Goal: Task Accomplishment & Management: Use online tool/utility

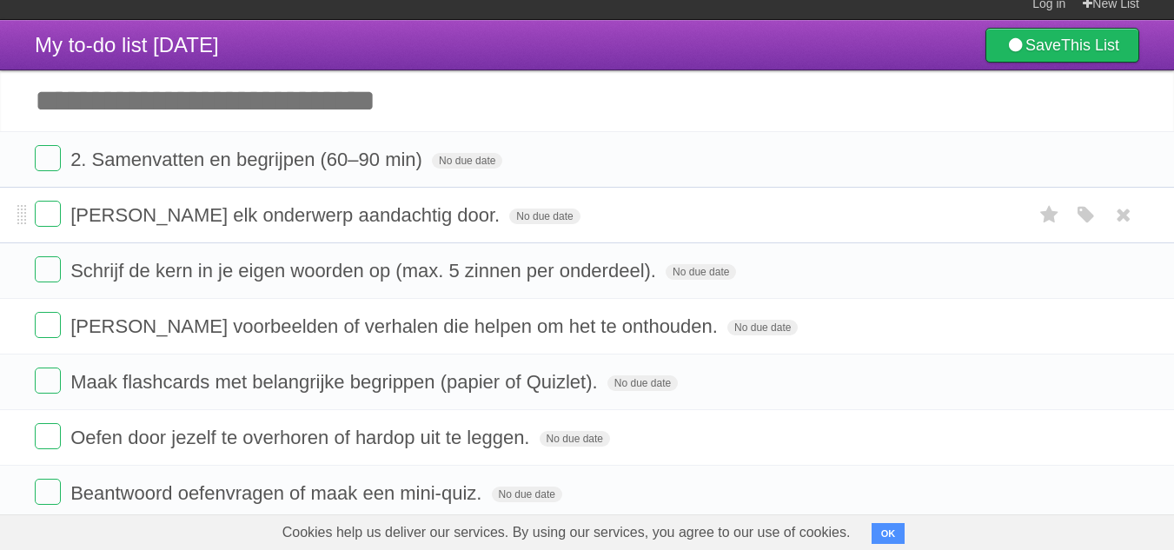
scroll to position [12, 0]
click at [37, 164] on label at bounding box center [48, 158] width 26 height 26
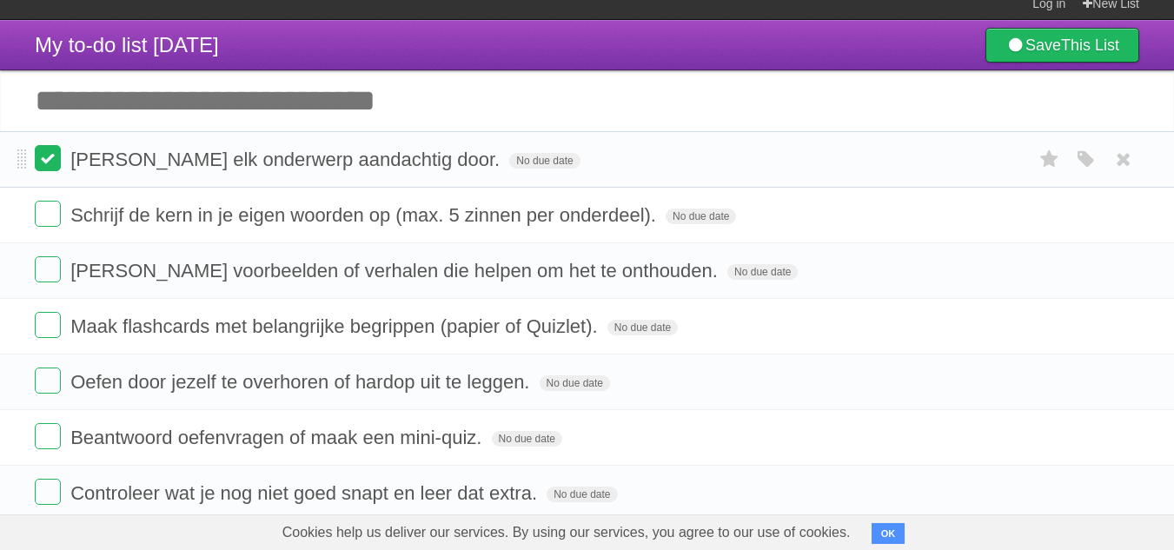
click at [42, 168] on label at bounding box center [48, 158] width 26 height 26
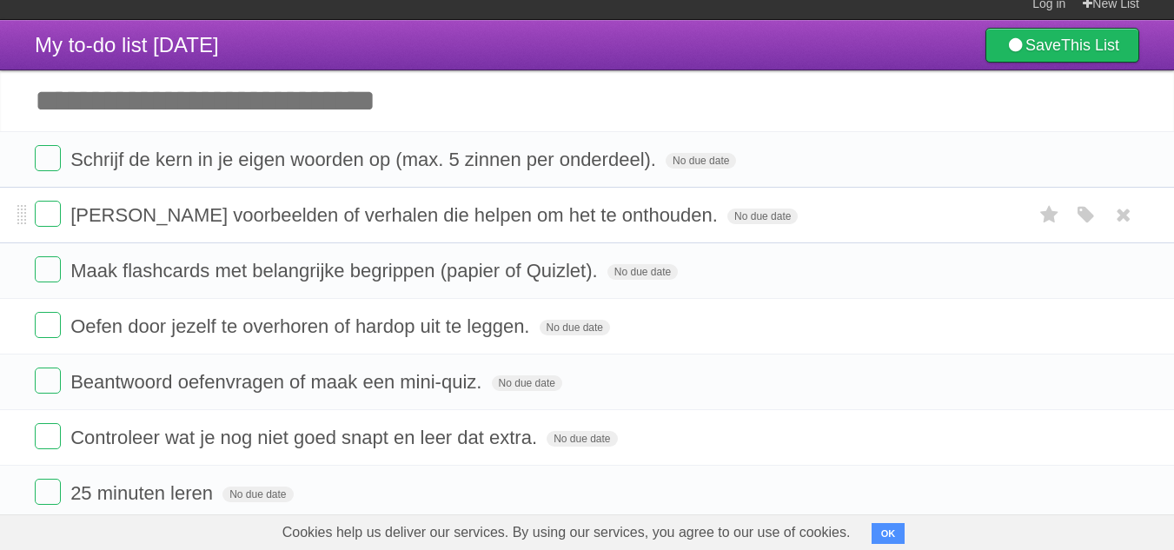
click at [46, 229] on form "[PERSON_NAME] voorbeelden of verhalen die helpen om het te onthouden. No due da…" at bounding box center [587, 215] width 1105 height 29
click at [46, 211] on label at bounding box center [48, 214] width 26 height 26
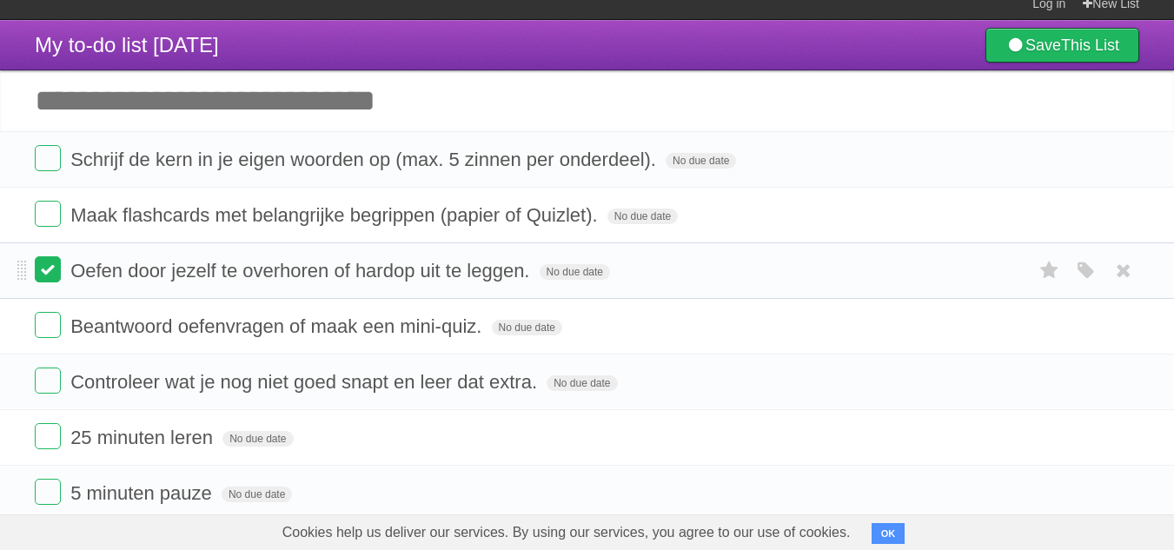
click at [41, 279] on label at bounding box center [48, 269] width 26 height 26
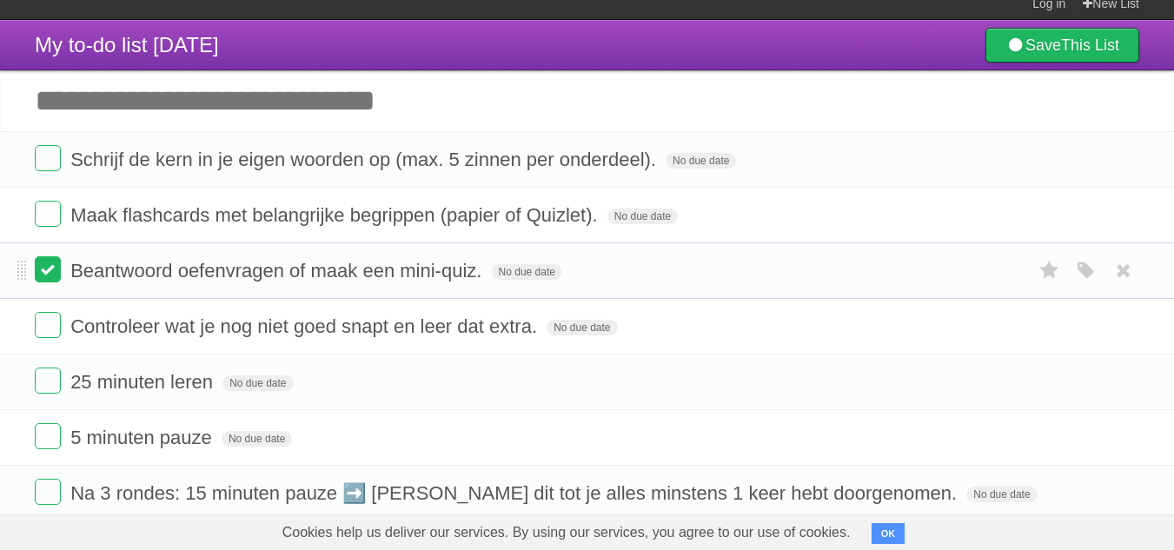
click at [44, 275] on label at bounding box center [48, 269] width 26 height 26
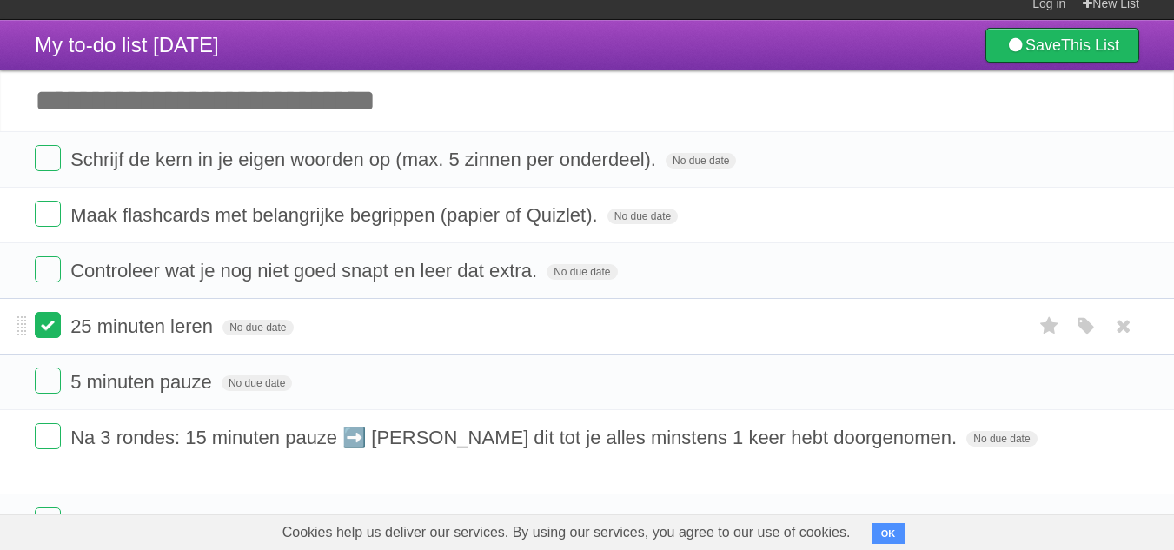
click at [43, 334] on label at bounding box center [48, 325] width 26 height 26
click at [45, 385] on label at bounding box center [48, 381] width 26 height 26
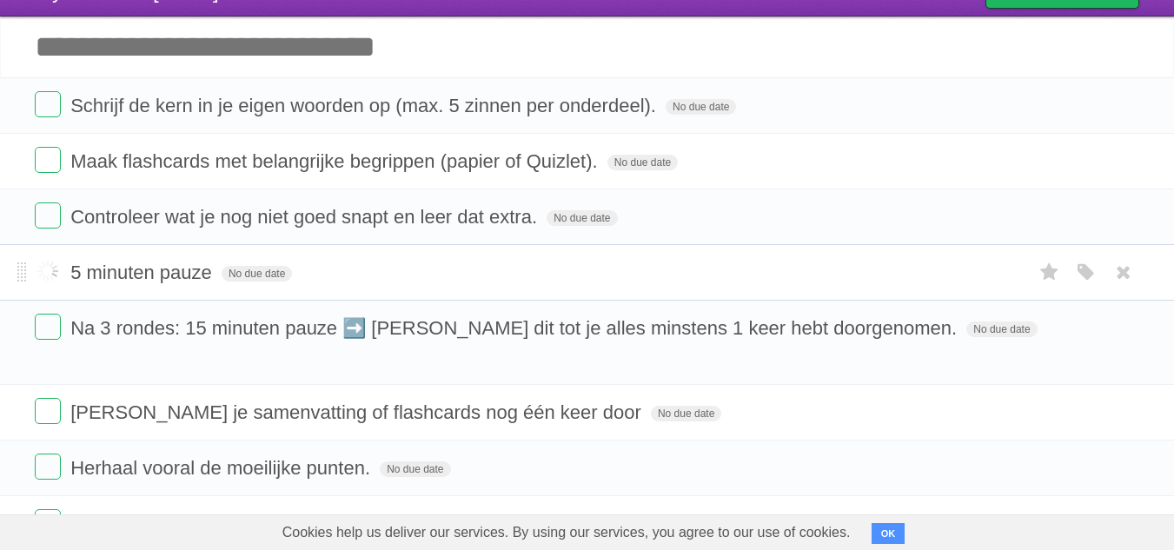
scroll to position [67, 0]
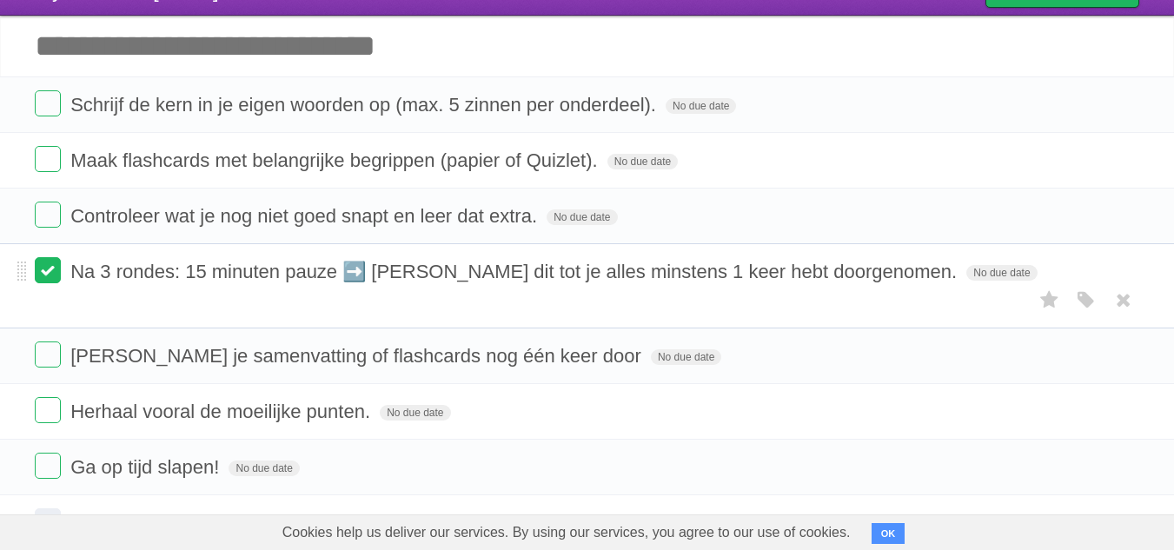
click at [50, 279] on label at bounding box center [48, 270] width 26 height 26
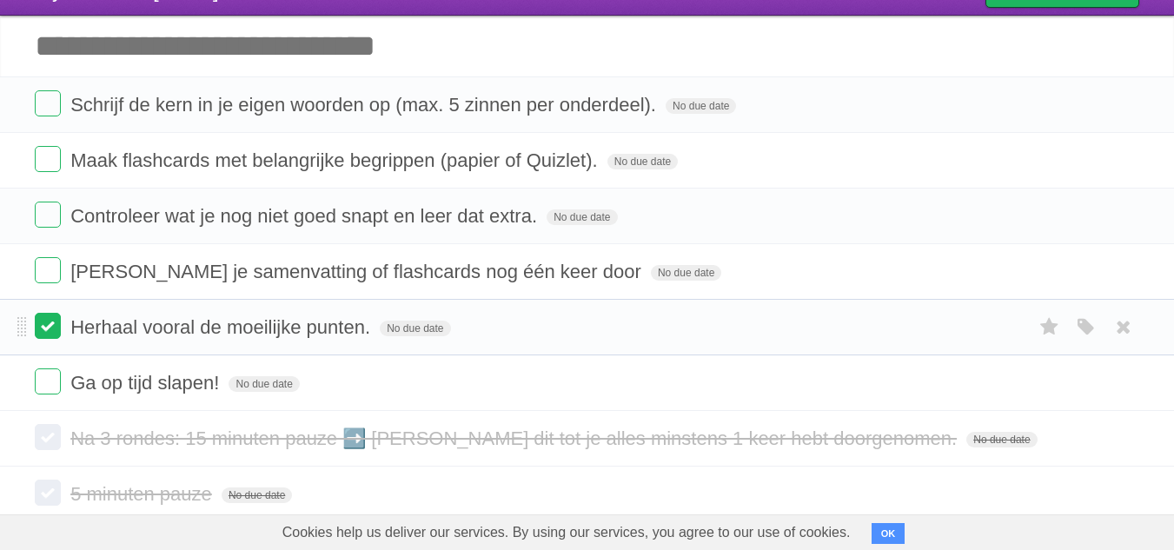
click at [45, 321] on label at bounding box center [48, 326] width 26 height 26
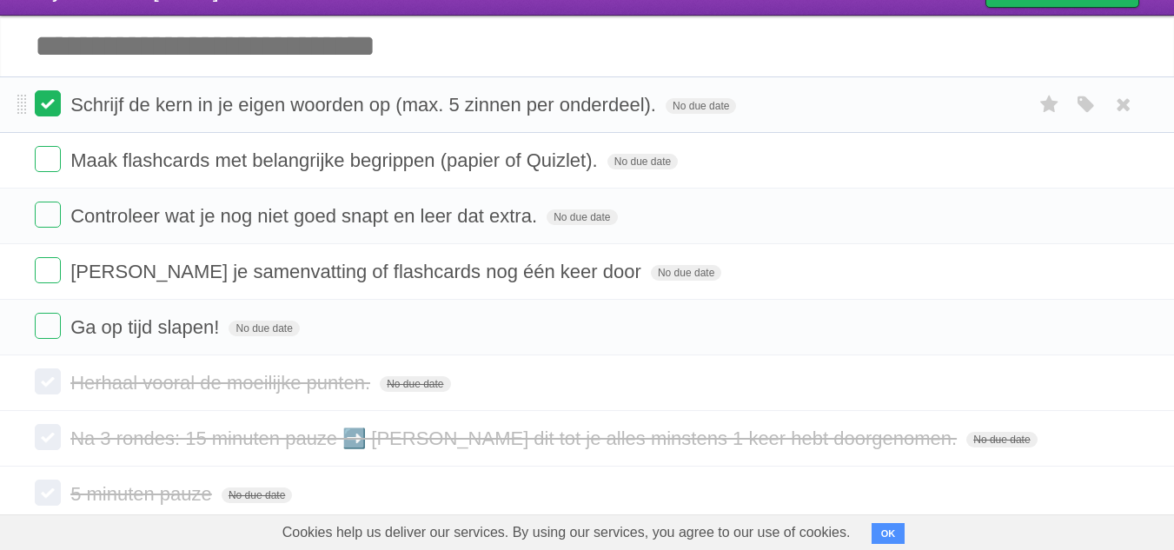
click at [54, 108] on label at bounding box center [48, 103] width 26 height 26
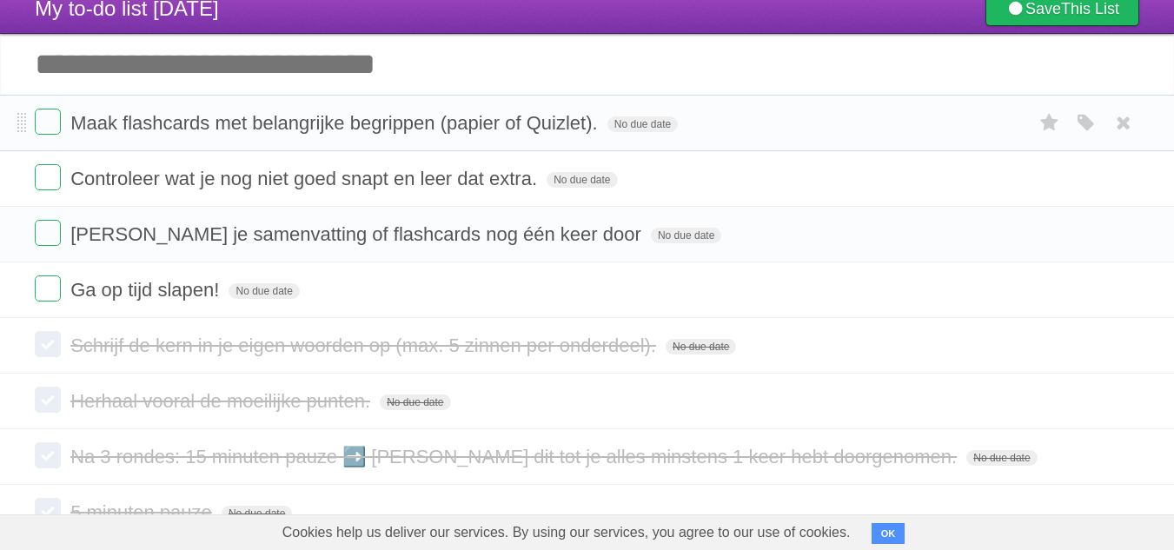
scroll to position [0, 0]
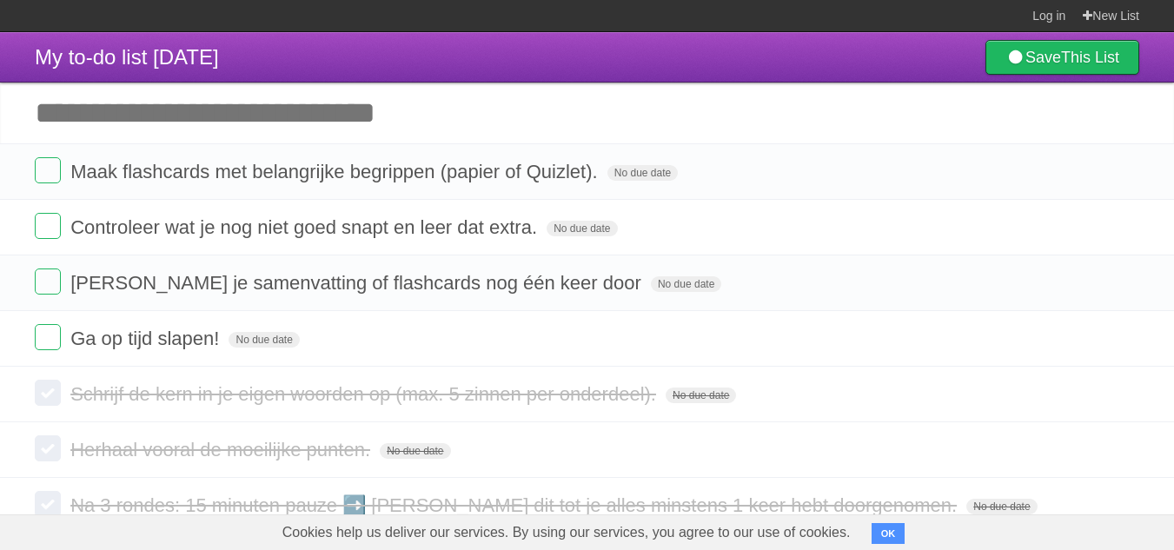
click at [275, 125] on input "Add another task" at bounding box center [587, 113] width 1174 height 61
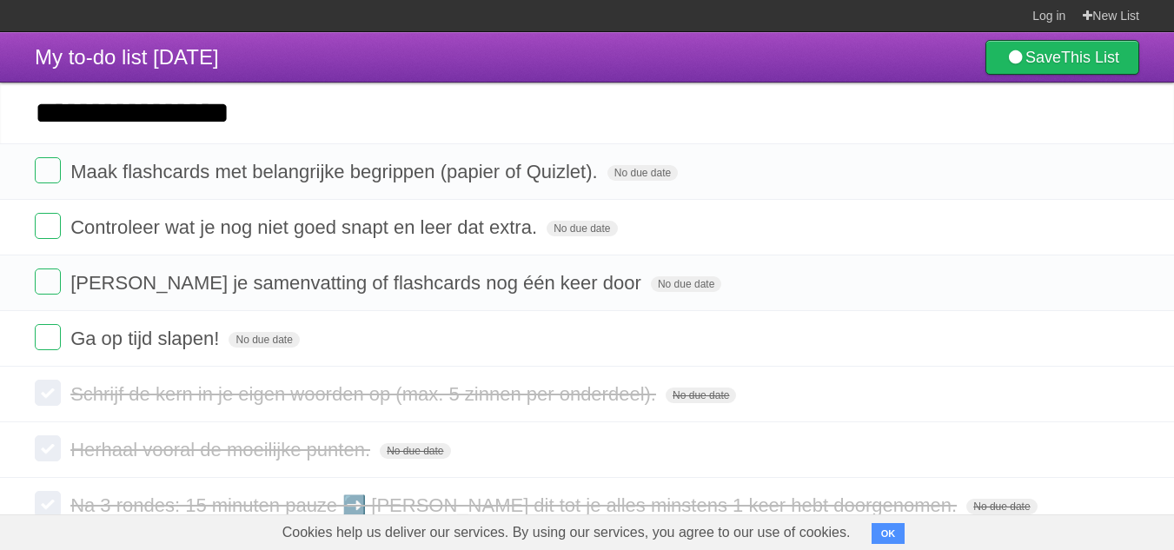
type input "**********"
click at [1080, 68] on link "Save This List" at bounding box center [1063, 57] width 154 height 35
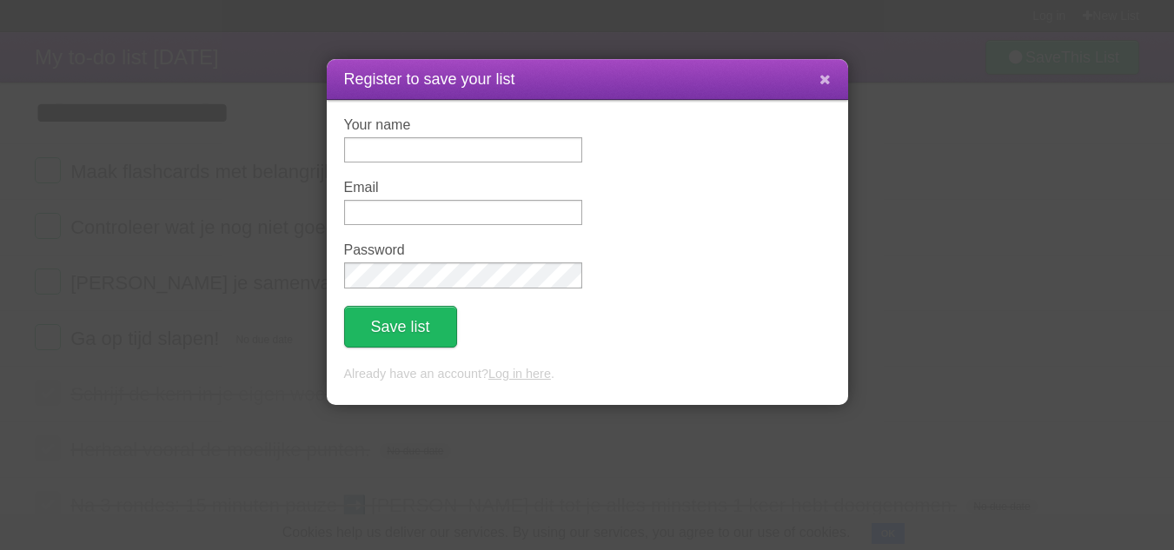
click at [829, 93] on button at bounding box center [825, 79] width 37 height 33
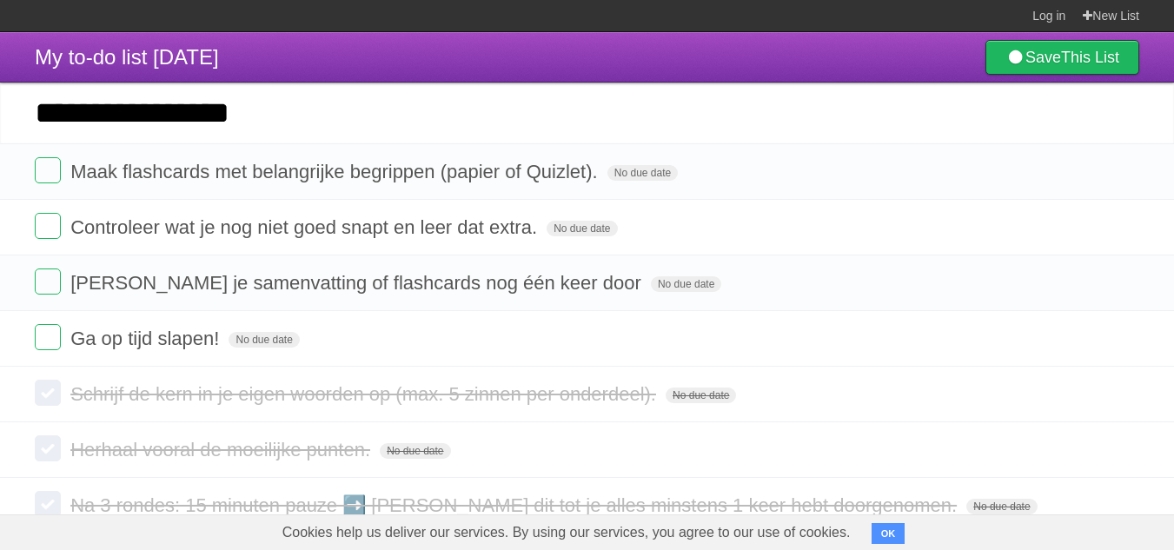
click at [316, 114] on input "**********" at bounding box center [587, 113] width 1174 height 61
click input "*********" at bounding box center [0, 0] width 0 height 0
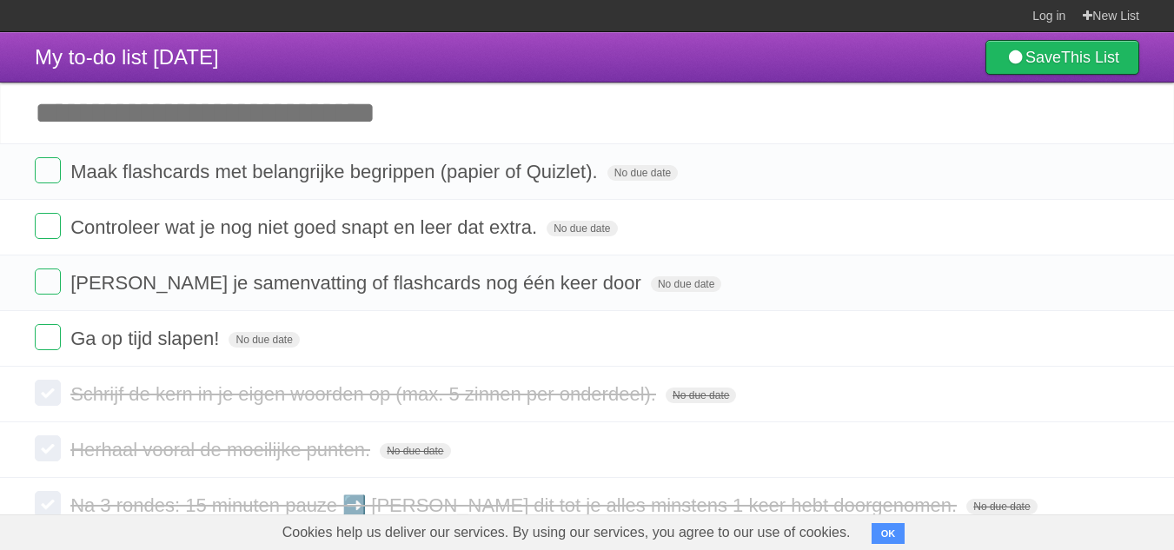
click input "*********" at bounding box center [0, 0] width 0 height 0
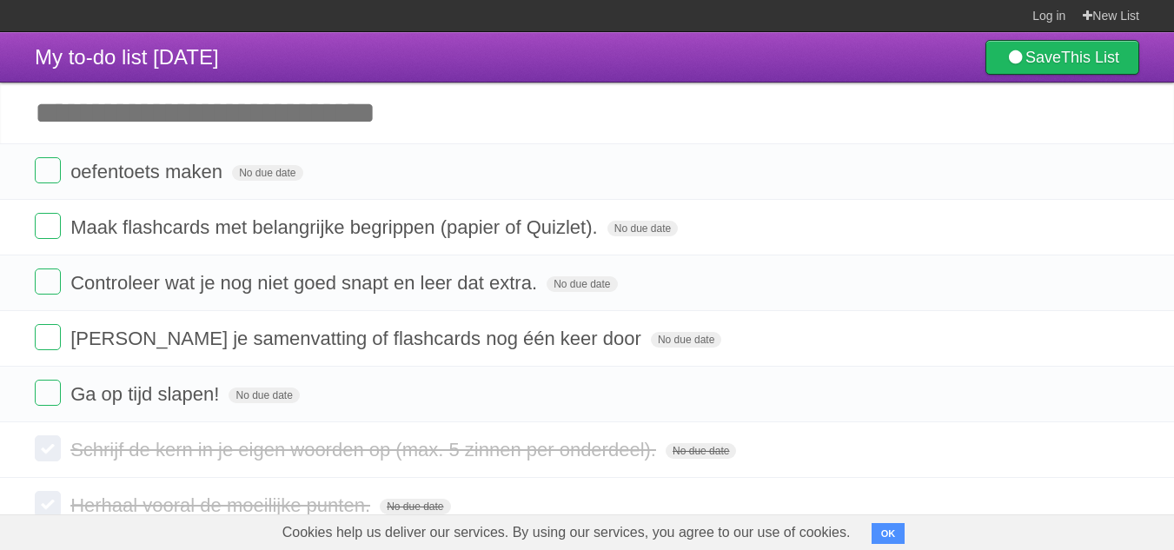
click input "*********" at bounding box center [0, 0] width 0 height 0
click at [14, 168] on li "oefentoets maken No due date White Red Blue Green Purple Orange" at bounding box center [587, 171] width 1174 height 56
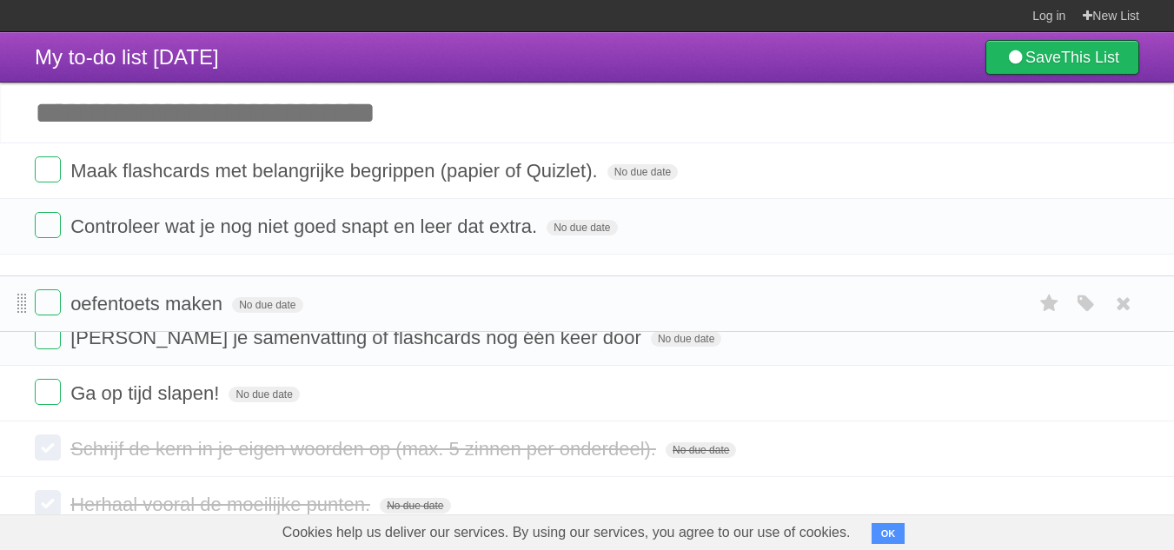
drag, startPoint x: 21, startPoint y: 170, endPoint x: 17, endPoint y: 301, distance: 130.4
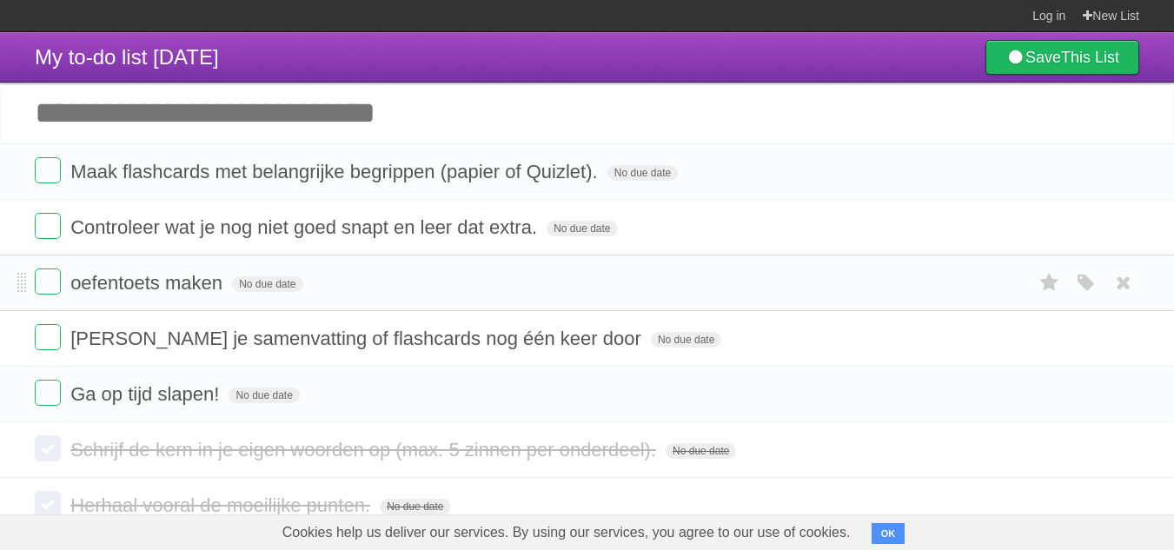
click at [10, 273] on li "oefentoets maken No due date White Red Blue Green Purple Orange" at bounding box center [587, 283] width 1174 height 56
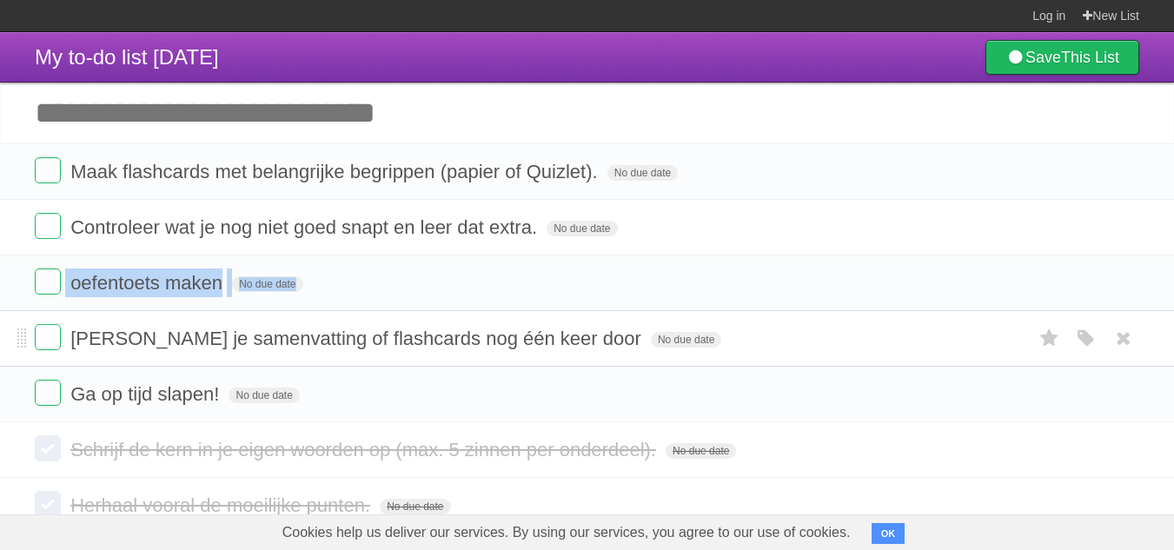
drag, startPoint x: 17, startPoint y: 274, endPoint x: 0, endPoint y: 320, distance: 48.9
click at [0, 320] on ul "Maak flashcards met belangrijke begrippen (papier of Quizlet). No due date Whit…" at bounding box center [587, 282] width 1174 height 279
click at [10, 282] on li "oefentoets maken No due date White Red Blue Green Purple Orange" at bounding box center [587, 283] width 1174 height 56
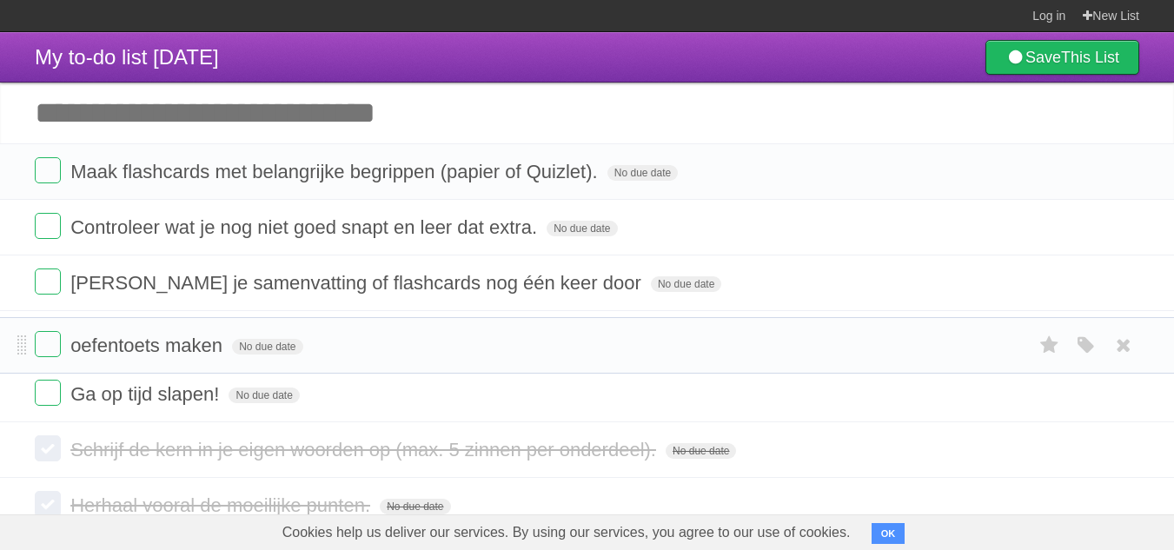
drag, startPoint x: 23, startPoint y: 285, endPoint x: 10, endPoint y: 345, distance: 61.2
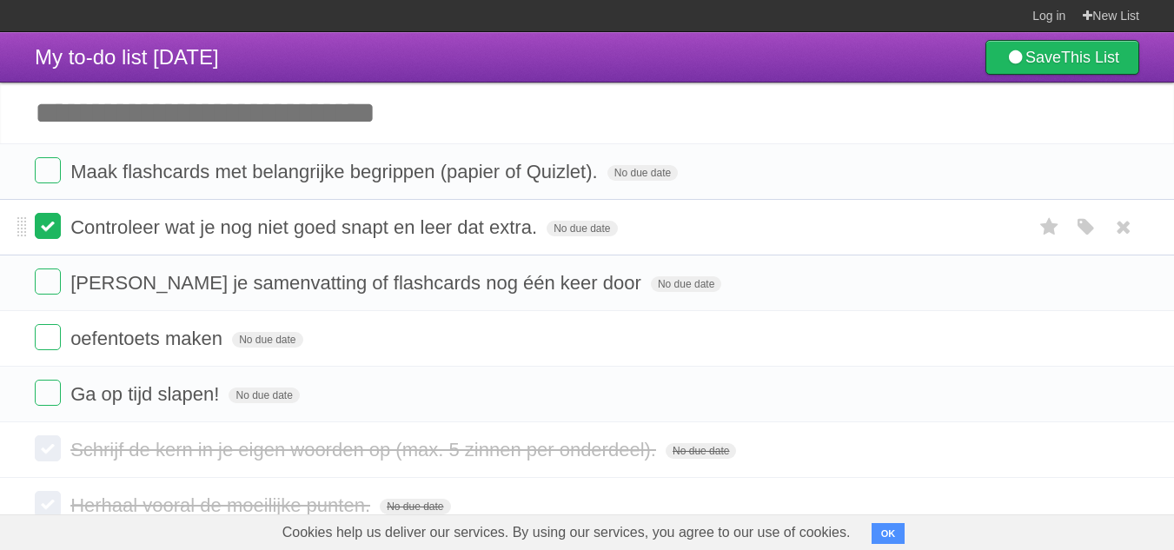
click at [47, 222] on label at bounding box center [48, 226] width 26 height 26
